Goal: Find specific page/section: Find specific page/section

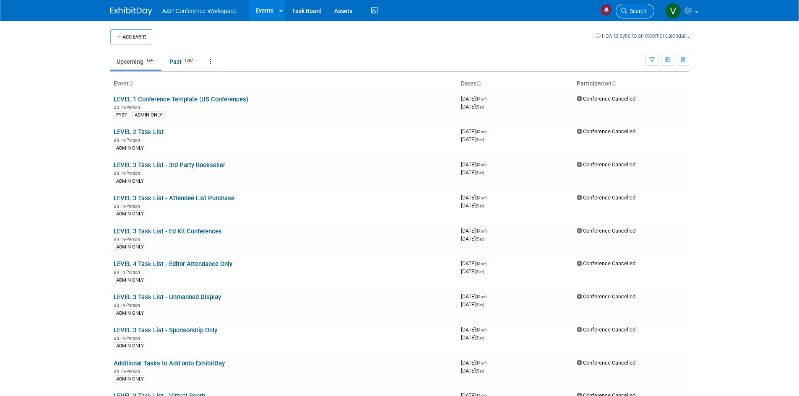
click at [633, 9] on span "Search" at bounding box center [636, 11] width 19 height 6
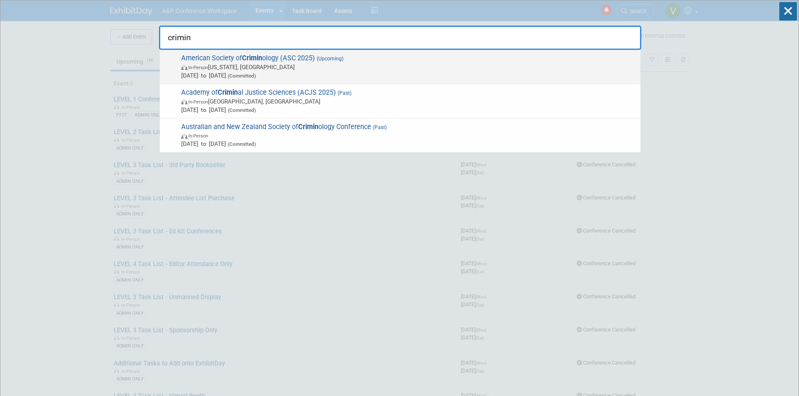
type input "crimin"
click at [238, 58] on span "American Society of Crimin ology (ASC 2025) (Upcoming) In-Person [US_STATE], [G…" at bounding box center [408, 67] width 458 height 26
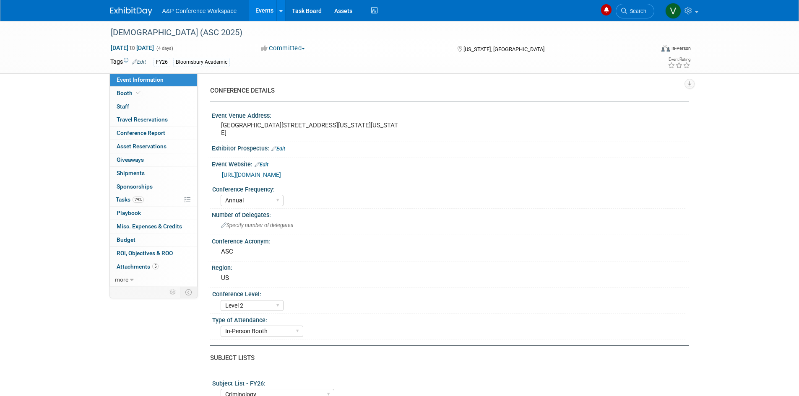
select select "Annual"
select select "Level 2"
select select "In-Person Booth"
select select "Criminology"
select select "Bloomsbury Academic"
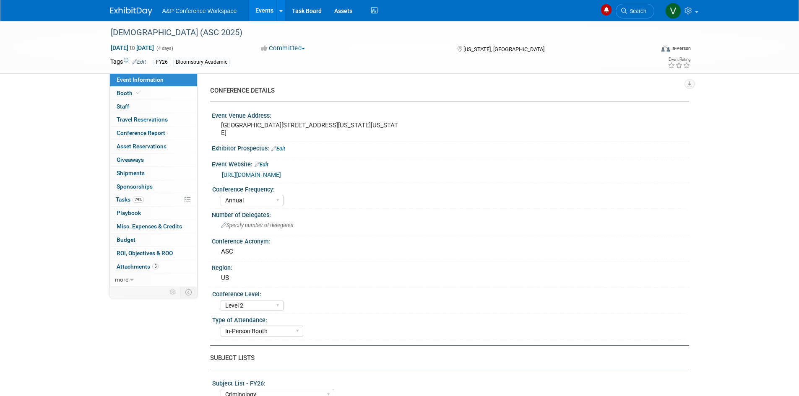
select select "[PERSON_NAME]"
select select "Erika Rollins"
select select "Networking/Commissioning"
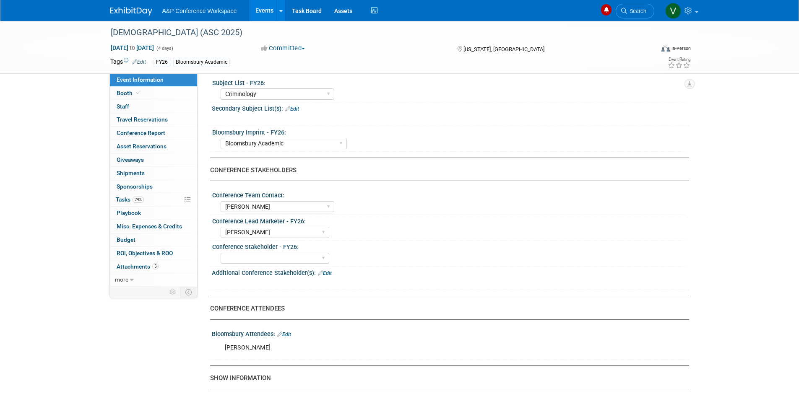
scroll to position [294, 0]
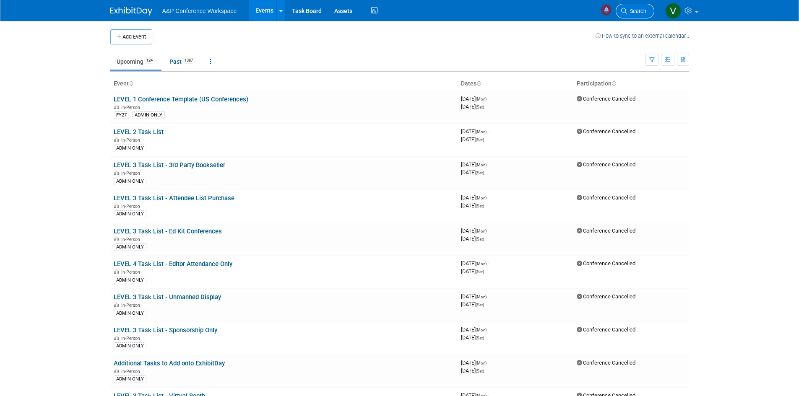
click at [639, 11] on span "Search" at bounding box center [636, 11] width 19 height 6
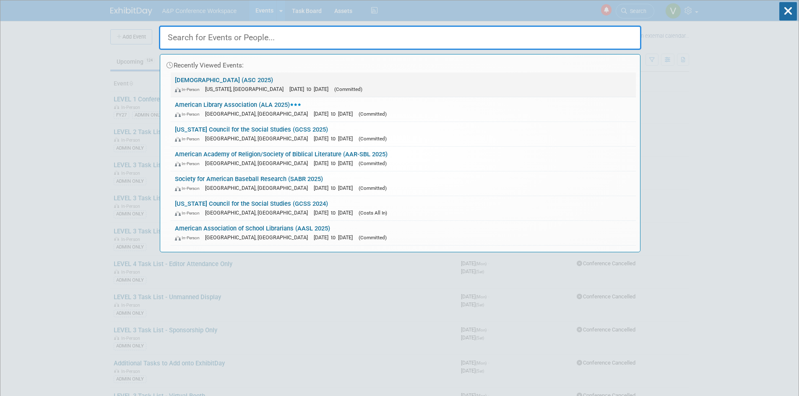
click at [274, 83] on link "[DEMOGRAPHIC_DATA] (ASC 2025) In-Person [US_STATE], [GEOGRAPHIC_DATA] [DATE] to…" at bounding box center [403, 85] width 465 height 24
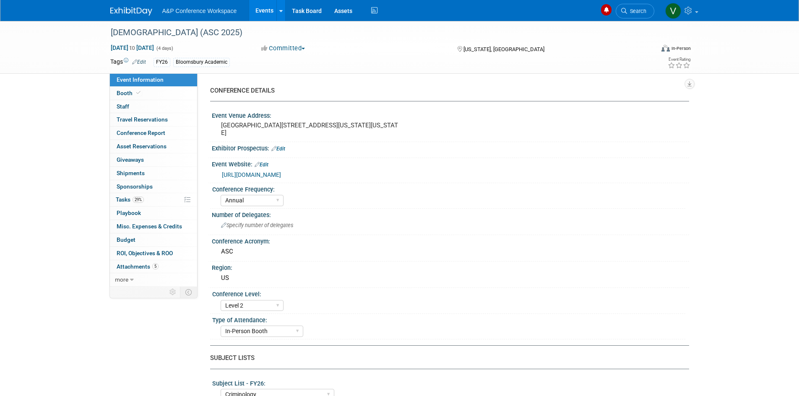
select select "Annual"
select select "Level 2"
select select "In-Person Booth"
select select "Criminology"
select select "Bloomsbury Academic"
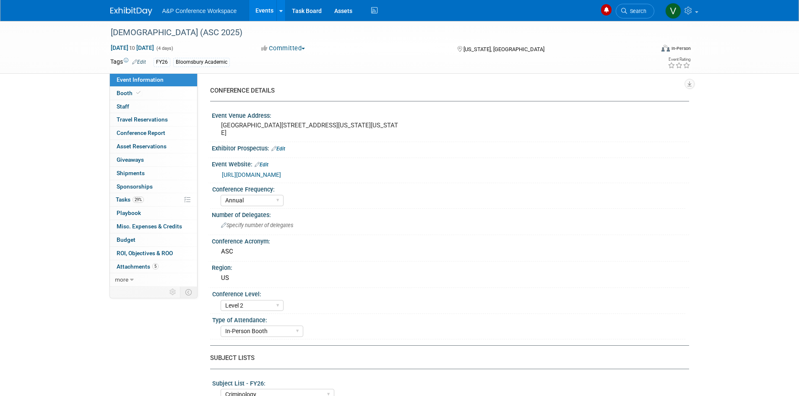
select select "Amanda Oney"
select select "Erika Rollins"
select select "Networking/Commissioning"
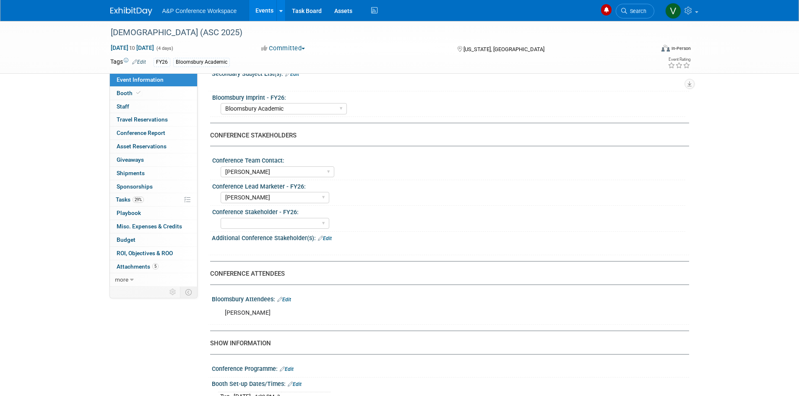
scroll to position [377, 0]
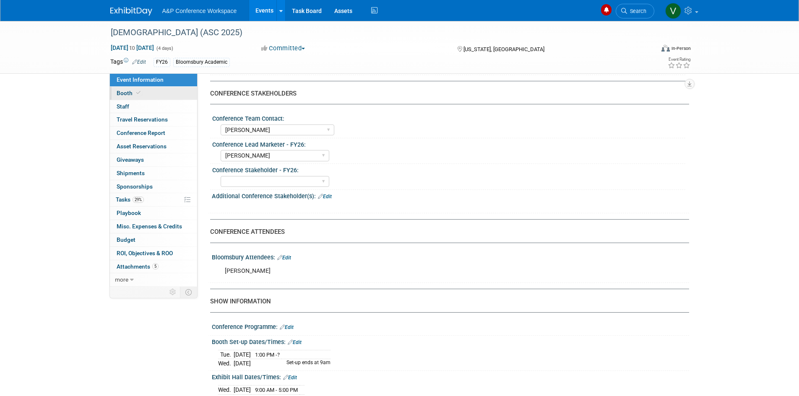
click at [125, 91] on span "Booth" at bounding box center [130, 93] width 26 height 7
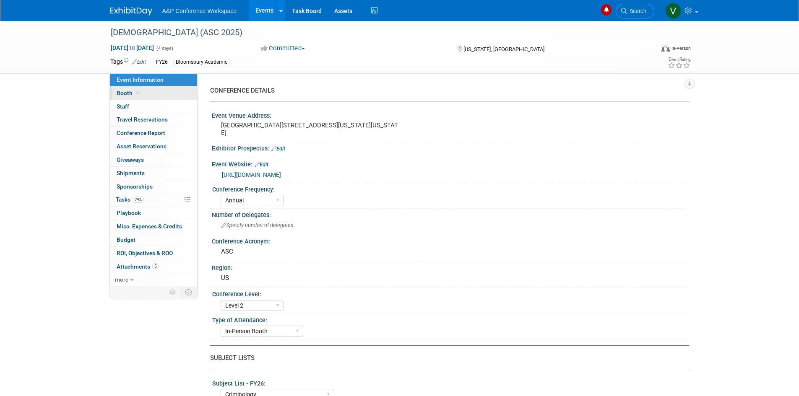
select select "RLKP"
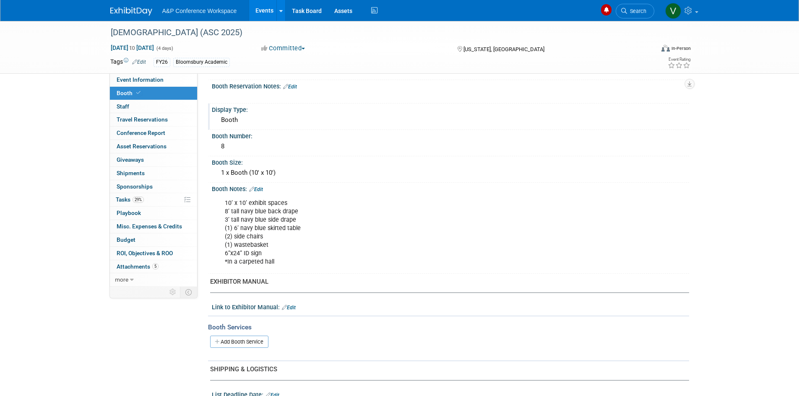
scroll to position [126, 0]
